Goal: Transaction & Acquisition: Purchase product/service

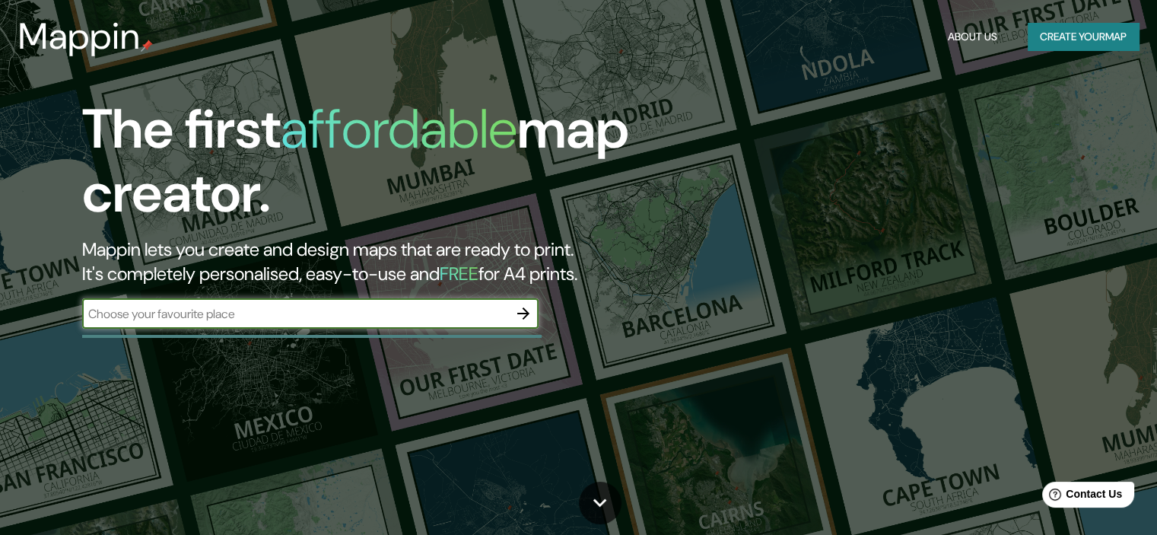
click at [360, 313] on input "text" at bounding box center [295, 313] width 426 height 17
type input "[GEOGRAPHIC_DATA][PERSON_NAME]"
click at [326, 305] on input "[GEOGRAPHIC_DATA][PERSON_NAME]" at bounding box center [295, 313] width 426 height 17
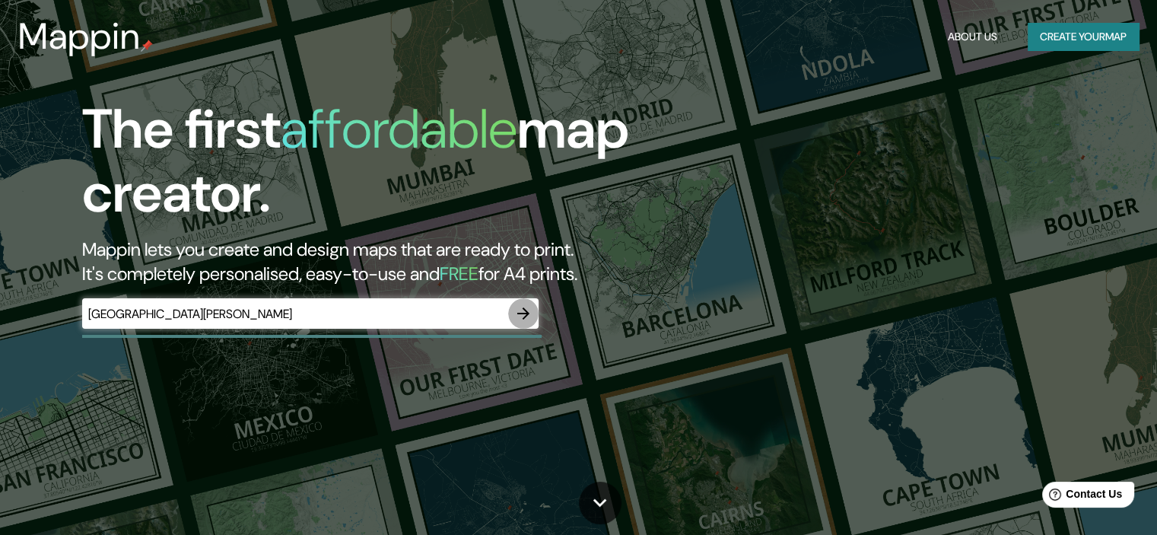
click at [515, 312] on icon "button" at bounding box center [523, 313] width 18 height 18
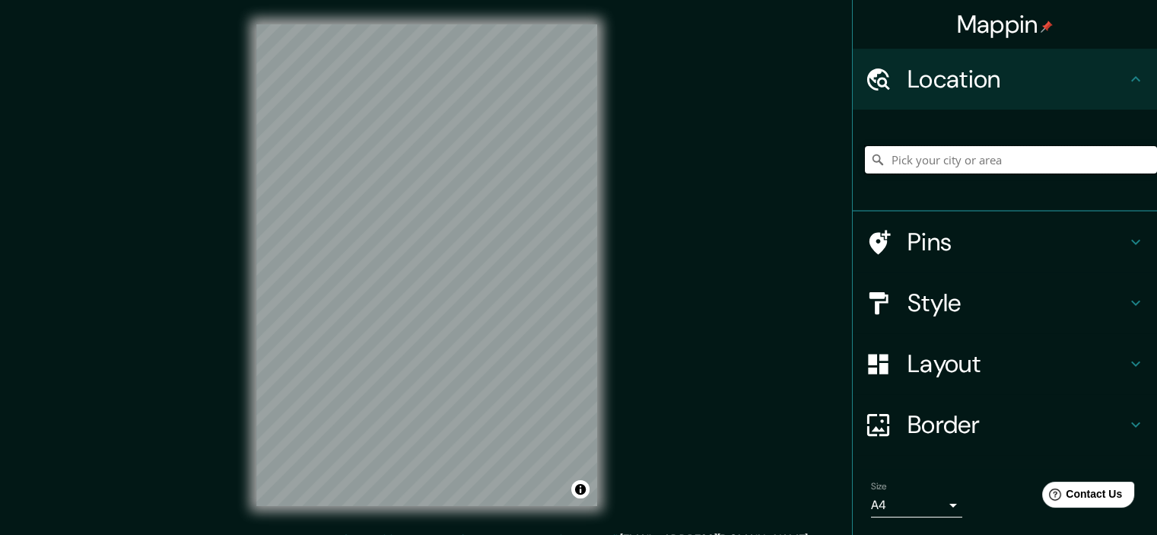
click at [1073, 157] on input "Pick your city or area" at bounding box center [1011, 159] width 292 height 27
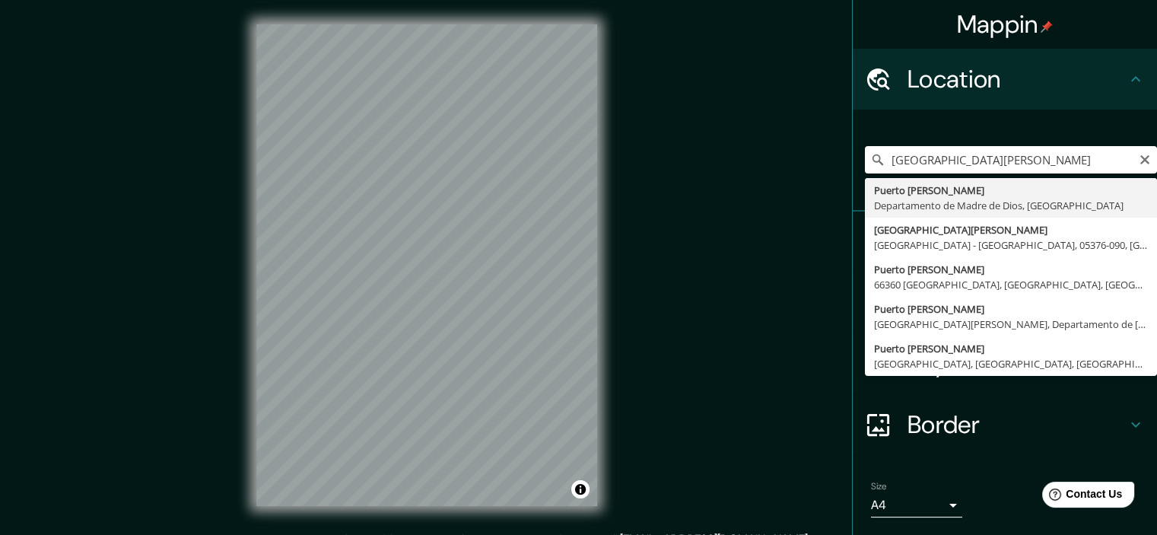
type input "[GEOGRAPHIC_DATA][PERSON_NAME], Departamento de [GEOGRAPHIC_DATA], [GEOGRAPHIC_…"
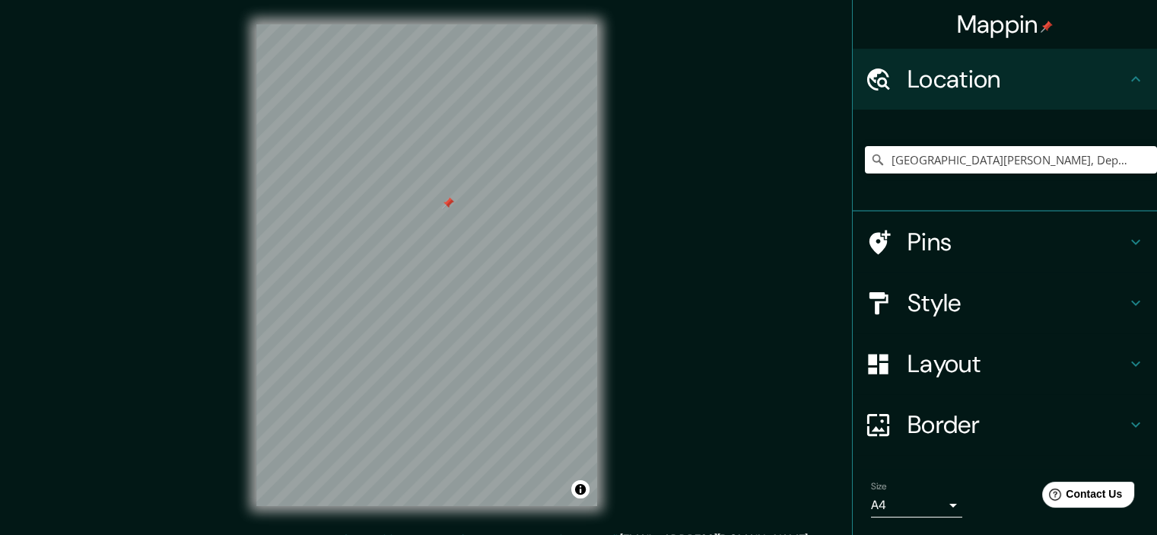
click at [989, 237] on h4 "Pins" at bounding box center [1017, 242] width 219 height 30
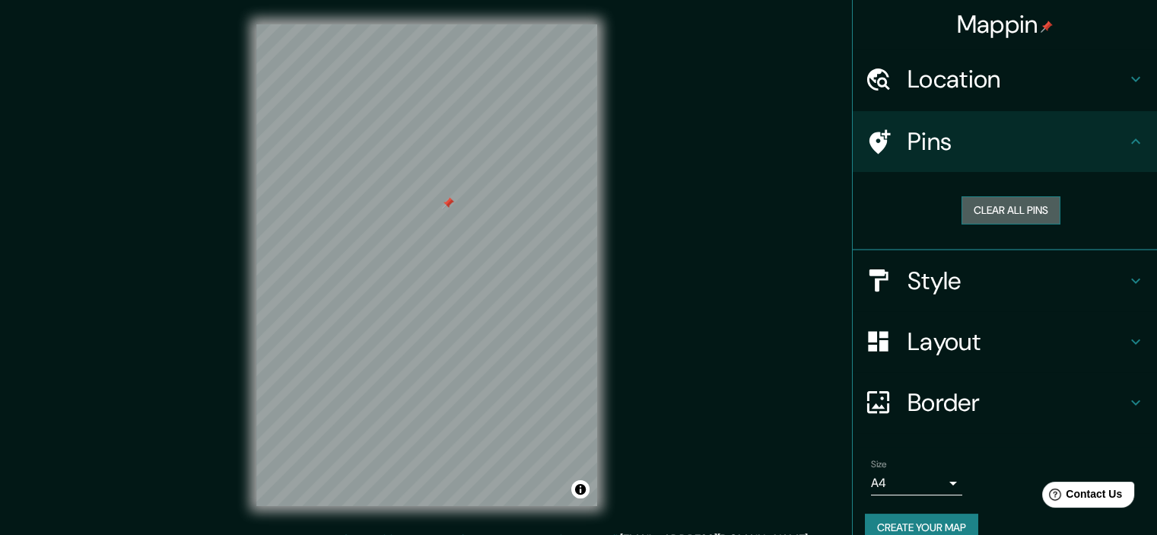
click at [997, 208] on button "Clear all pins" at bounding box center [1011, 210] width 99 height 28
click at [392, 301] on div at bounding box center [397, 296] width 12 height 12
click at [993, 215] on button "Clear all pins" at bounding box center [1011, 210] width 99 height 28
click at [999, 213] on button "Clear all pins" at bounding box center [1011, 210] width 99 height 28
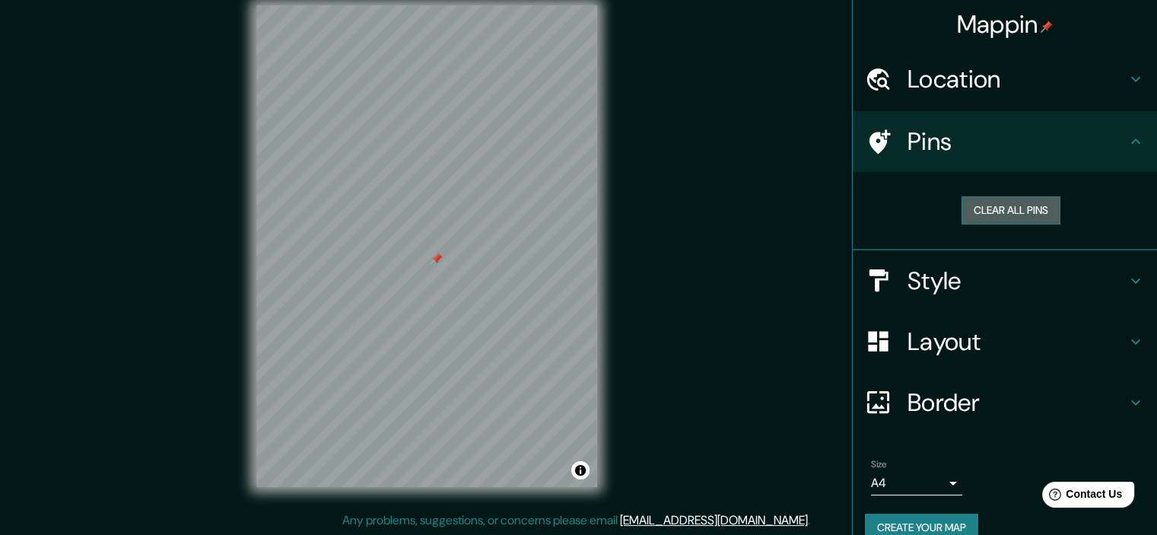
click at [1010, 209] on button "Clear all pins" at bounding box center [1011, 210] width 99 height 28
click at [436, 5] on div at bounding box center [426, 5] width 341 height 0
click at [437, 277] on div at bounding box center [443, 273] width 12 height 12
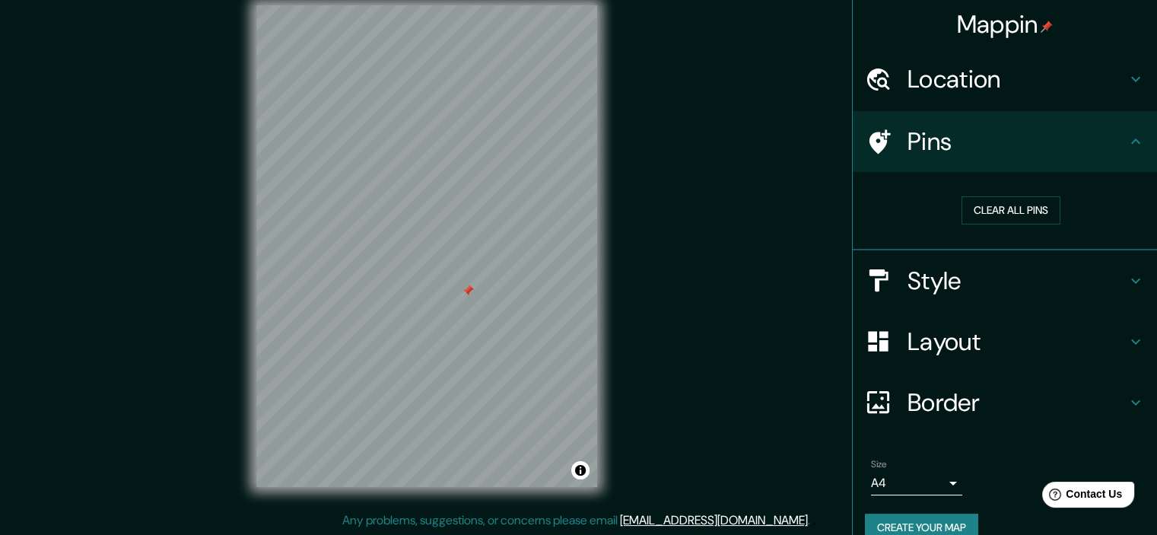
click at [1013, 211] on button "Clear all pins" at bounding box center [1011, 210] width 99 height 28
drag, startPoint x: 1029, startPoint y: 218, endPoint x: 1029, endPoint y: 241, distance: 22.8
click at [1029, 218] on button "Clear all pins" at bounding box center [1011, 210] width 99 height 28
click at [943, 522] on button "Create your map" at bounding box center [921, 527] width 113 height 28
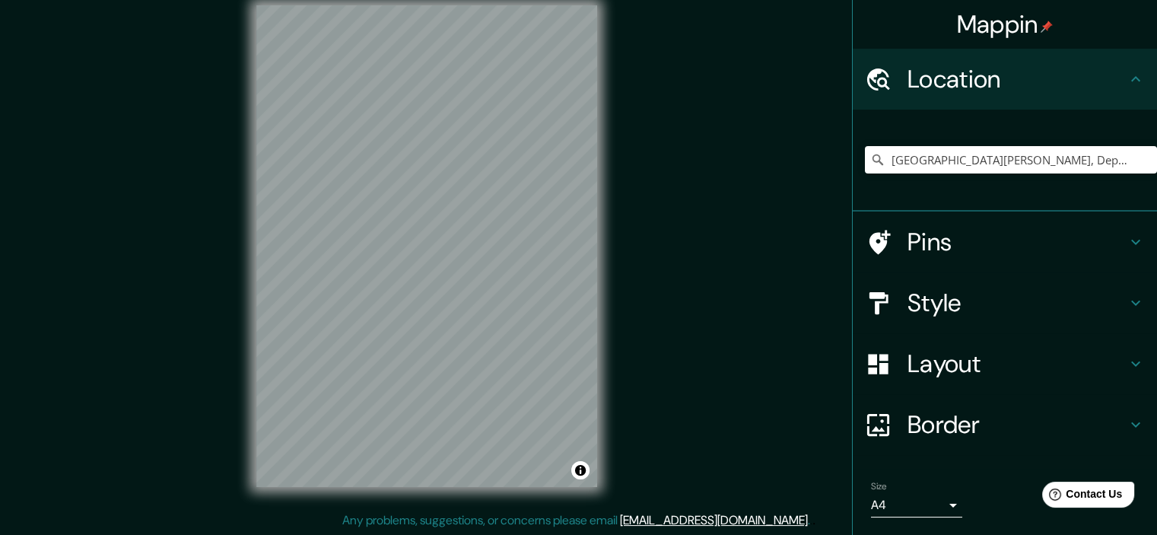
click at [924, 496] on body "Mappin Location [GEOGRAPHIC_DATA][PERSON_NAME], [GEOGRAPHIC_DATA], [GEOGRAPHIC_…" at bounding box center [578, 248] width 1157 height 535
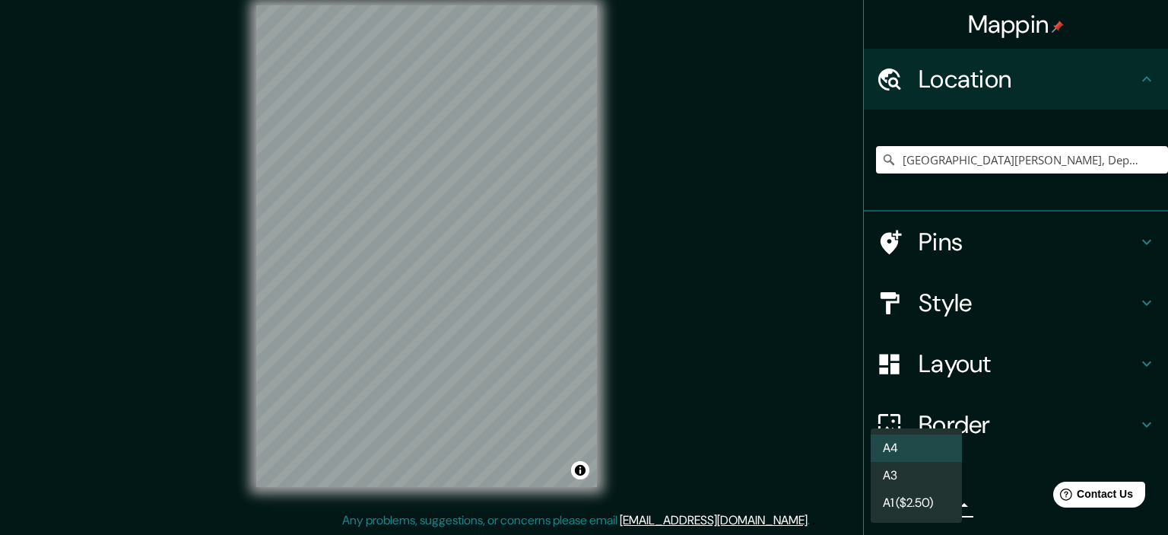
click at [989, 488] on div at bounding box center [584, 267] width 1168 height 535
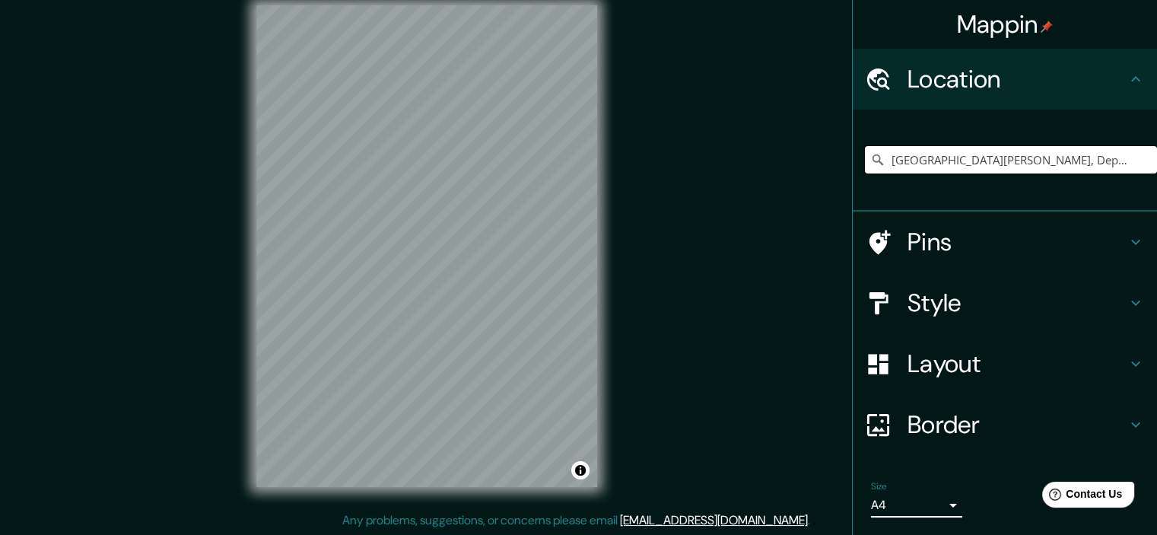
click at [1041, 151] on input "[GEOGRAPHIC_DATA][PERSON_NAME], Departamento de [GEOGRAPHIC_DATA], [GEOGRAPHIC_…" at bounding box center [1011, 159] width 292 height 27
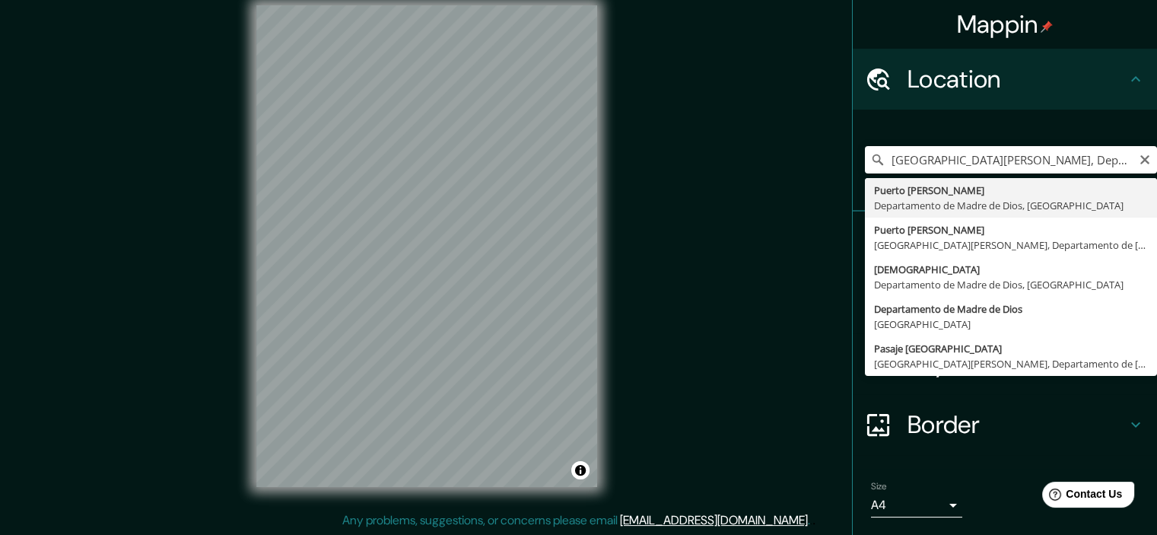
type input "[GEOGRAPHIC_DATA][PERSON_NAME], Departamento de [GEOGRAPHIC_DATA], [GEOGRAPHIC_…"
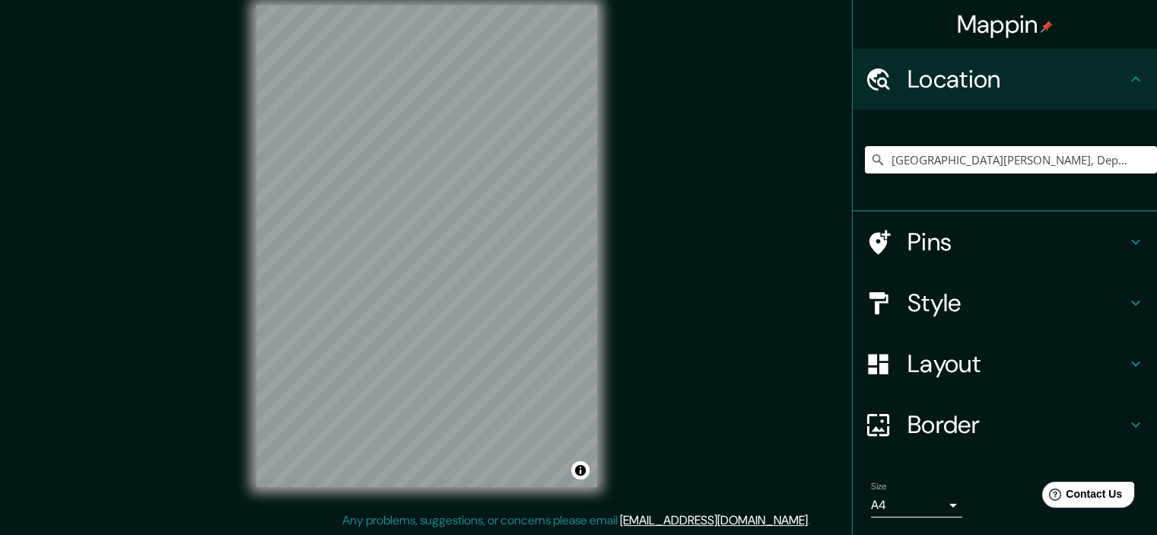
scroll to position [46, 0]
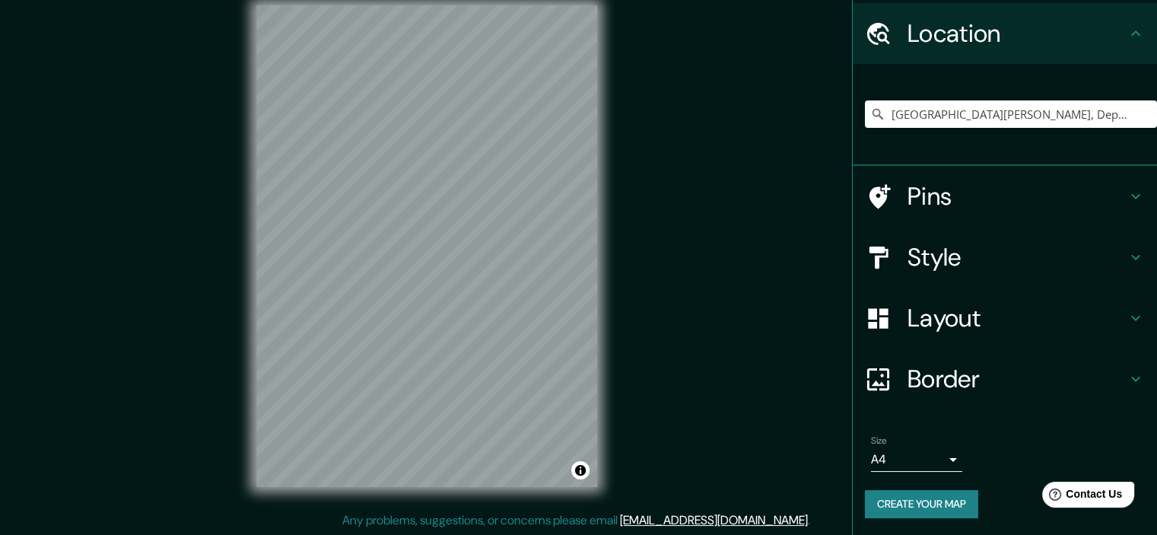
click at [940, 501] on button "Create your map" at bounding box center [921, 504] width 113 height 28
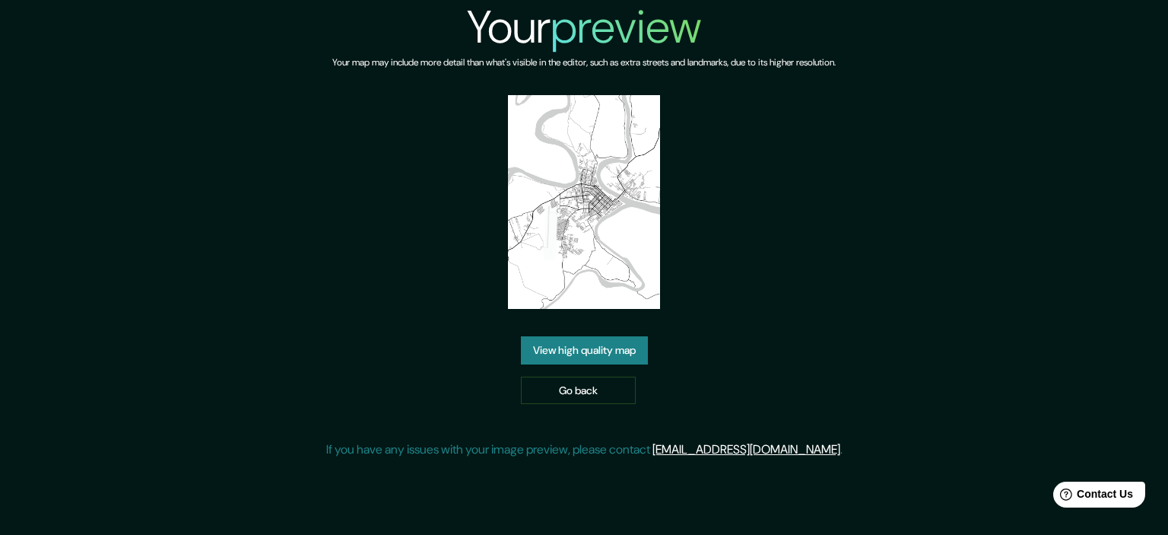
click at [608, 351] on link "View high quality map" at bounding box center [584, 350] width 127 height 28
